Goal: Register for event/course

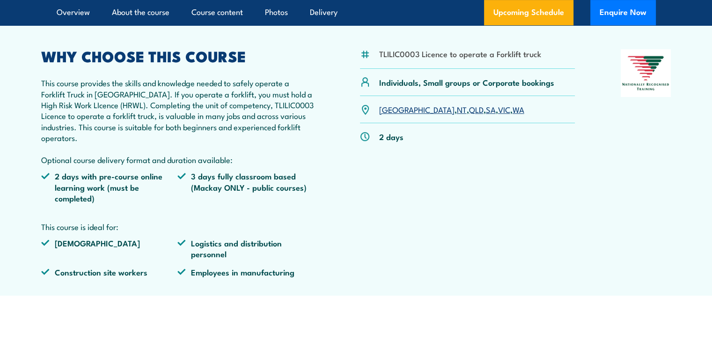
scroll to position [94, 0]
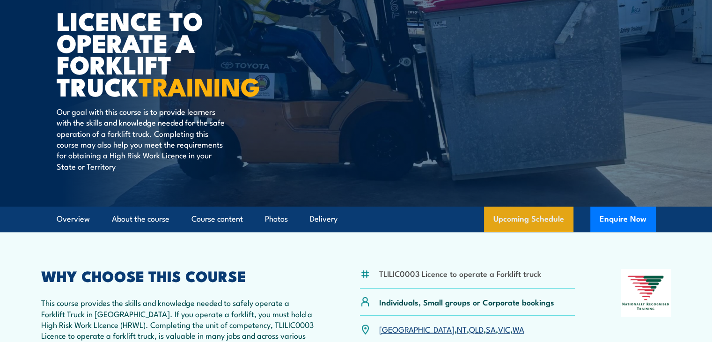
click at [526, 215] on link "Upcoming Schedule" at bounding box center [528, 219] width 89 height 25
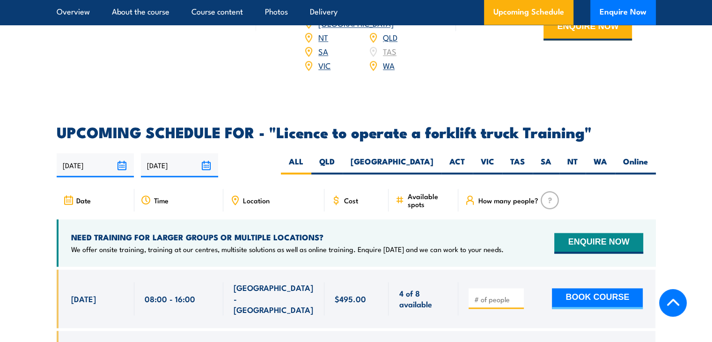
scroll to position [1427, 0]
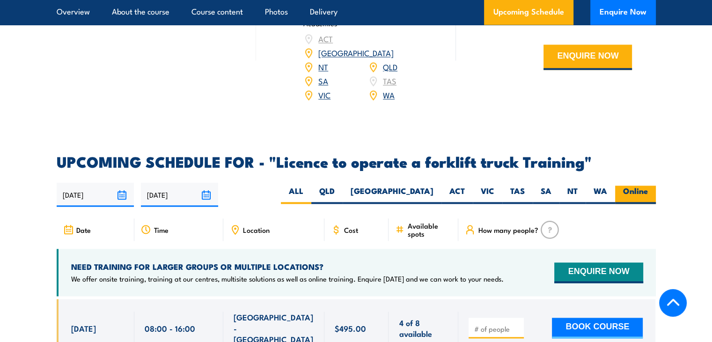
click at [628, 186] on label "Online" at bounding box center [635, 194] width 41 height 18
click at [648, 186] on input "Online" at bounding box center [651, 188] width 6 height 6
radio input "true"
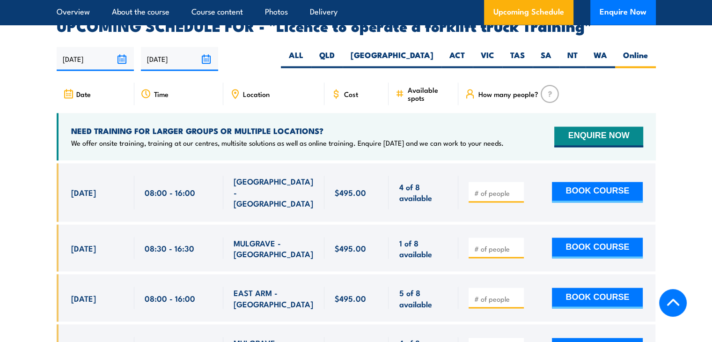
scroll to position [1568, 0]
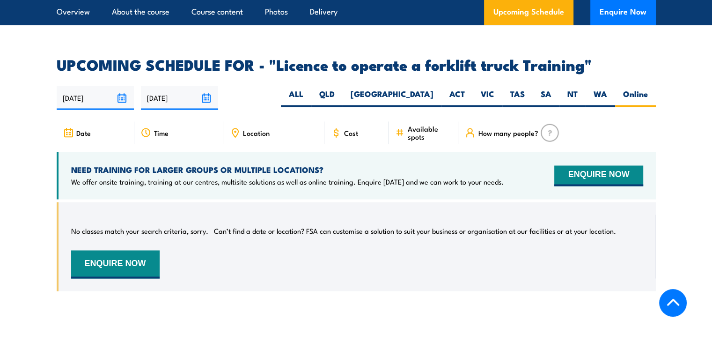
scroll to position [1521, 0]
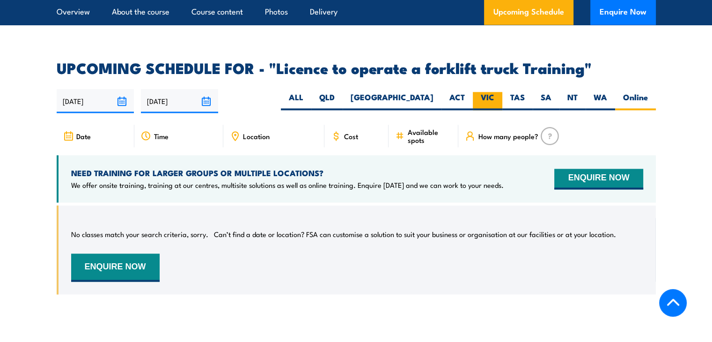
click at [495, 92] on label "VIC" at bounding box center [488, 101] width 30 height 18
click at [495, 92] on input "VIC" at bounding box center [498, 95] width 6 height 6
radio input "true"
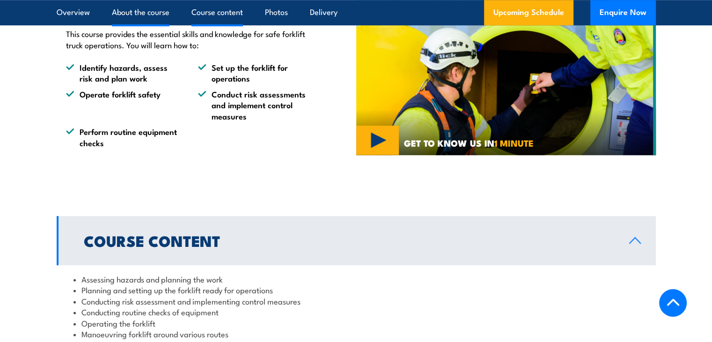
scroll to position [631, 0]
